Goal: Information Seeking & Learning: Learn about a topic

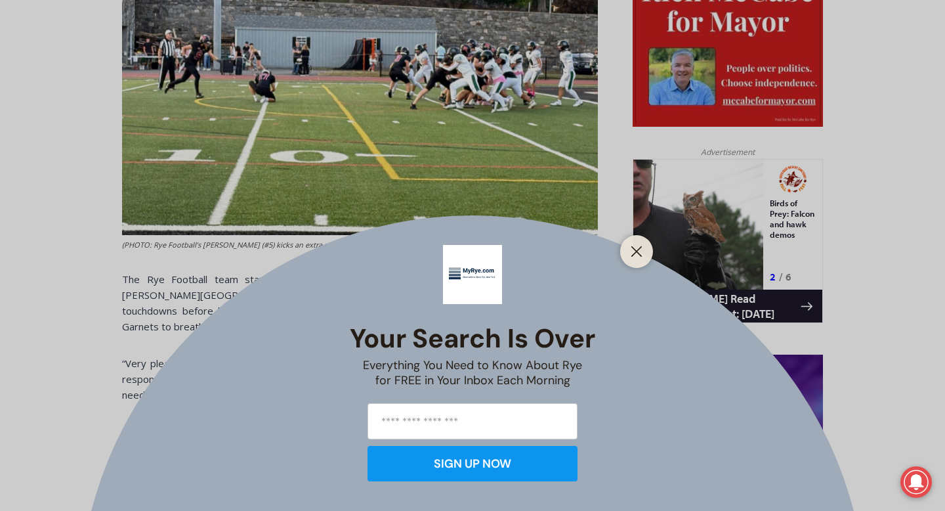
scroll to position [722, 0]
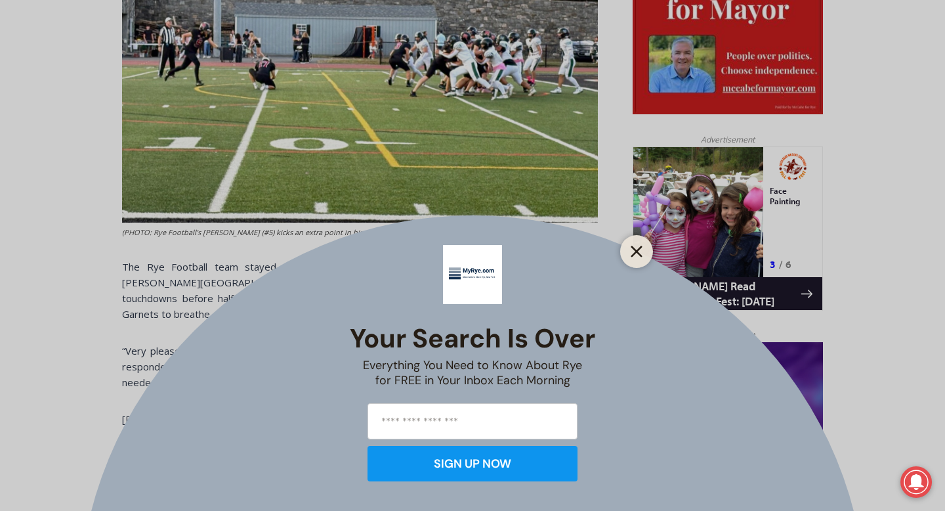
click at [640, 249] on icon "Close" at bounding box center [637, 251] width 12 height 12
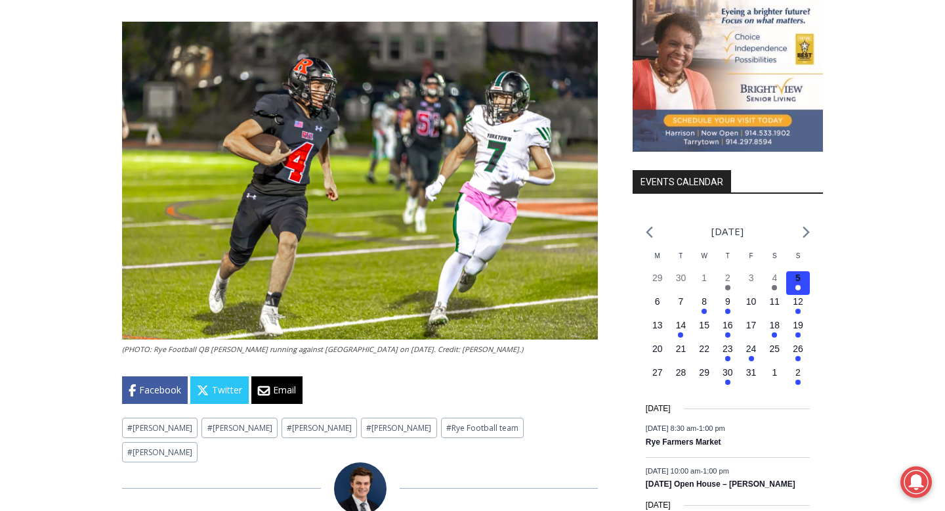
scroll to position [1447, 0]
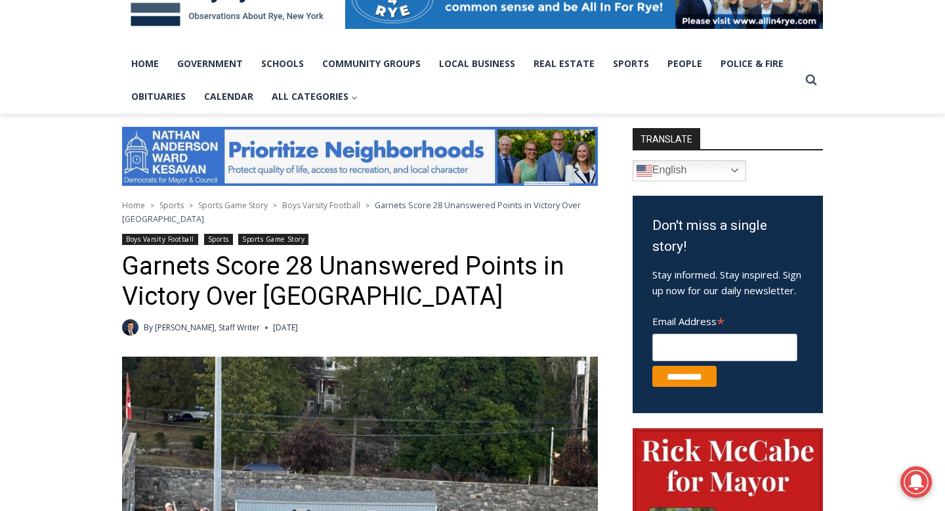
scroll to position [240, 0]
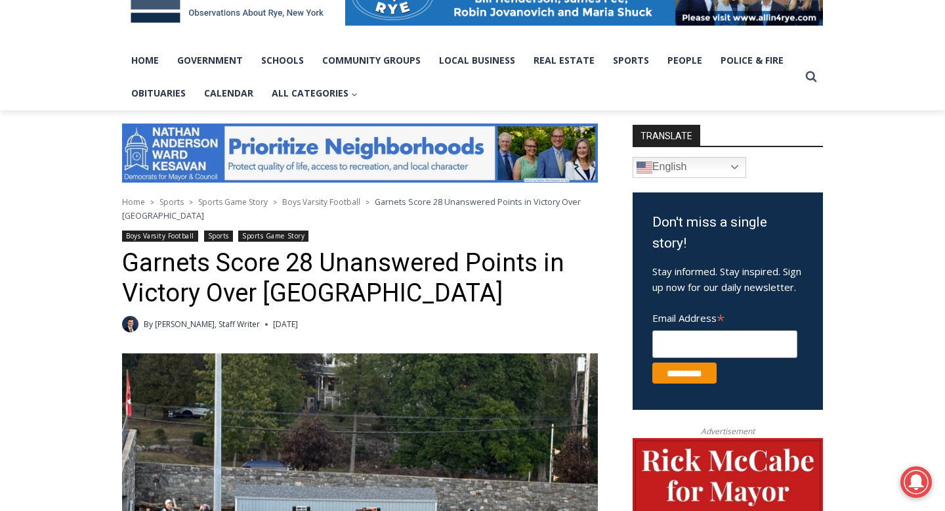
click at [308, 203] on span "Boys Varsity Football" at bounding box center [321, 201] width 78 height 11
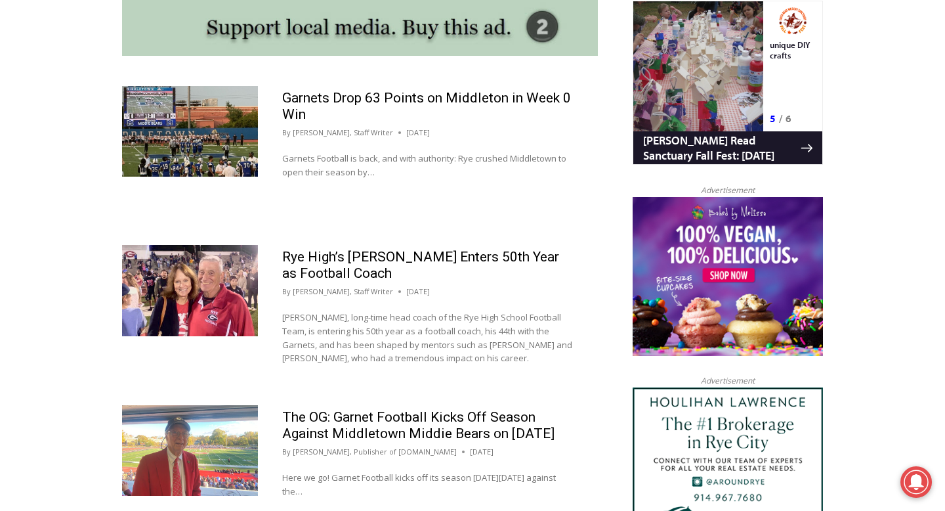
scroll to position [1235, 0]
